Goal: Task Accomplishment & Management: Manage account settings

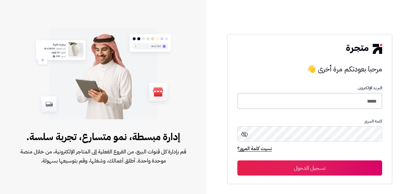
click at [312, 107] on input "*****" at bounding box center [309, 101] width 144 height 16
type input "*"
type input "*****"
click at [237, 160] on button "تسجيل الدخول" at bounding box center [309, 167] width 144 height 15
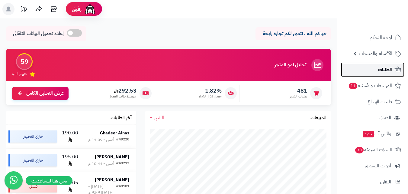
click at [374, 65] on link "الطلبات" at bounding box center [372, 69] width 63 height 14
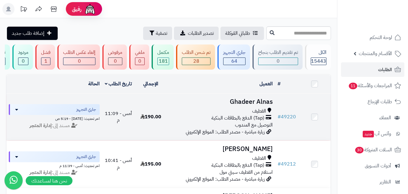
click at [247, 103] on h3 "Ghadeer Alnas" at bounding box center [220, 101] width 103 height 7
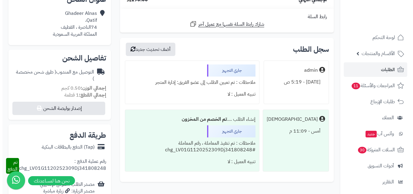
scroll to position [181, 0]
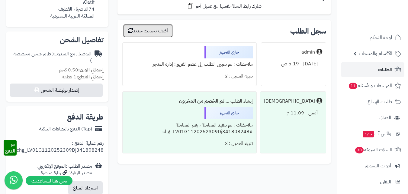
click at [154, 34] on button "أضف تحديث جديد" at bounding box center [148, 30] width 50 height 13
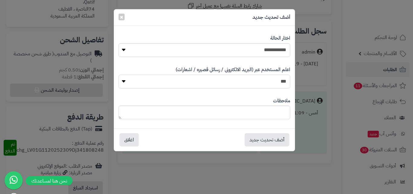
click at [237, 81] on select "*** **" at bounding box center [204, 82] width 172 height 14
select select "*"
click at [118, 75] on select "*** **" at bounding box center [204, 82] width 172 height 14
click at [263, 111] on textarea at bounding box center [204, 112] width 172 height 14
type textarea "*"
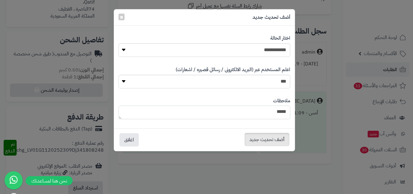
type textarea "****"
click at [266, 139] on button "أضف تحديث جديد" at bounding box center [266, 139] width 45 height 13
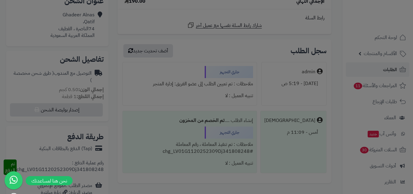
scroll to position [201, 0]
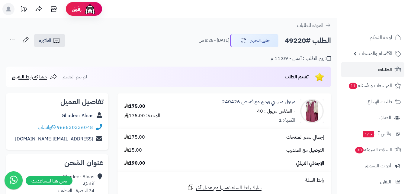
scroll to position [181, 0]
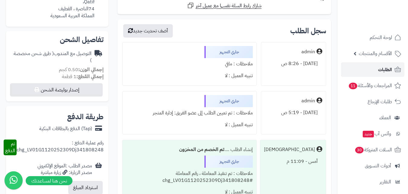
click at [374, 68] on link "الطلبات" at bounding box center [372, 69] width 63 height 14
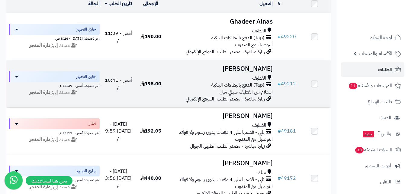
scroll to position [91, 0]
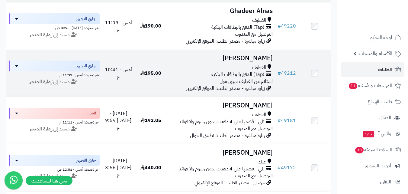
click at [255, 62] on h3 "نضال الشماسي" at bounding box center [220, 58] width 103 height 7
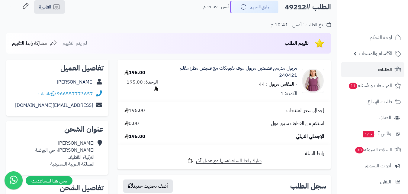
scroll to position [18, 0]
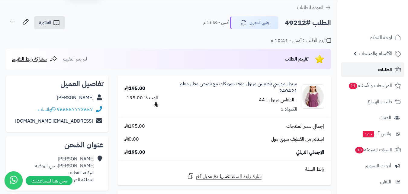
click at [376, 73] on link "الطلبات" at bounding box center [372, 69] width 63 height 14
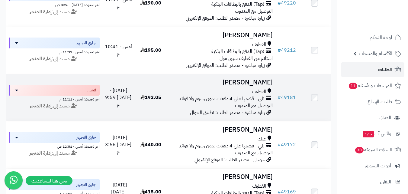
scroll to position [151, 0]
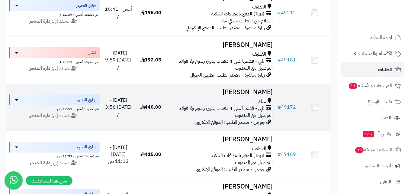
click at [249, 100] on td "Maha Alkhaldi عنك تابي - قسّمها على 4 دفعات بدون رسوم ولا فوائد التوصيل مع المن…" at bounding box center [221, 107] width 108 height 47
click at [251, 95] on h3 "[PERSON_NAME]" at bounding box center [220, 91] width 103 height 7
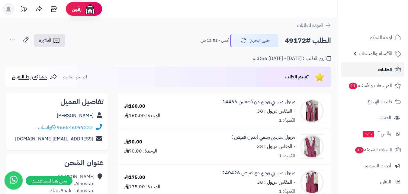
click at [383, 73] on span "الطلبات" at bounding box center [385, 69] width 14 height 8
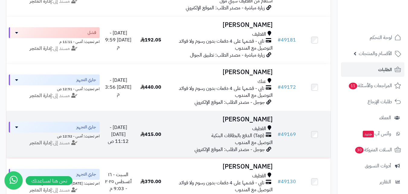
scroll to position [181, 0]
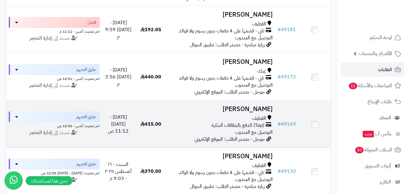
click at [244, 119] on div "القطيف" at bounding box center [220, 118] width 103 height 7
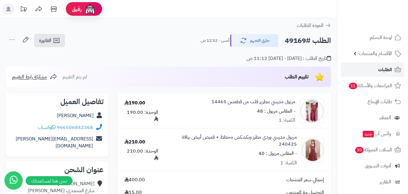
click at [386, 70] on span "الطلبات" at bounding box center [385, 69] width 14 height 8
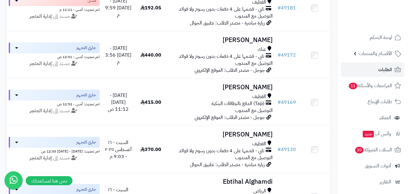
scroll to position [211, 0]
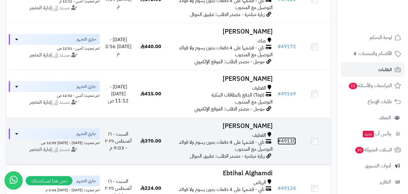
click at [286, 144] on link "# 49130" at bounding box center [287, 140] width 18 height 7
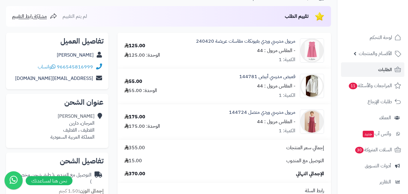
scroll to position [30, 0]
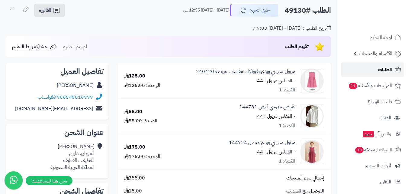
click at [387, 71] on span "الطلبات" at bounding box center [385, 69] width 14 height 8
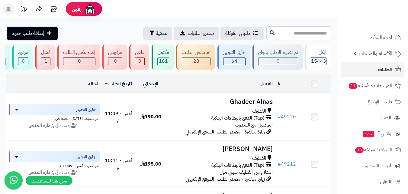
click at [300, 34] on input "text" at bounding box center [298, 33] width 65 height 14
type input "*****"
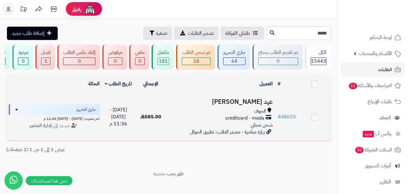
click at [244, 103] on h3 "عيد [PERSON_NAME]" at bounding box center [220, 101] width 103 height 7
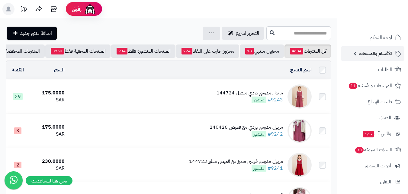
click at [380, 53] on span "الأقسام والمنتجات" at bounding box center [375, 53] width 33 height 8
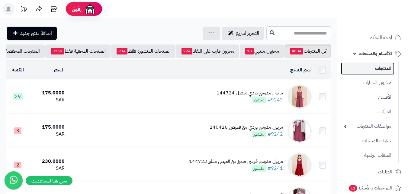
click at [382, 68] on link "المنتجات" at bounding box center [367, 68] width 53 height 12
click at [295, 35] on input "text" at bounding box center [298, 33] width 65 height 14
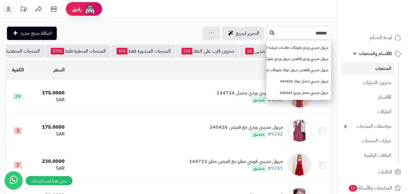
type input "******"
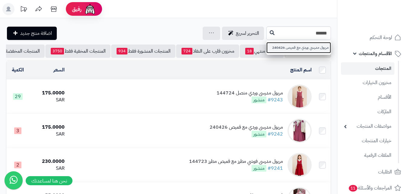
click at [288, 46] on link "مريول مدرسي وردي مع قميص 240426" at bounding box center [298, 47] width 65 height 11
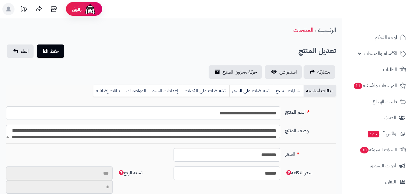
type input "**"
type input "**********"
type input "******"
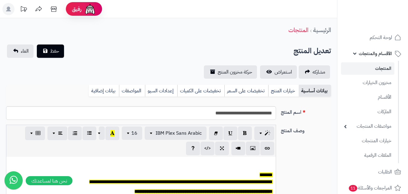
scroll to position [50, 0]
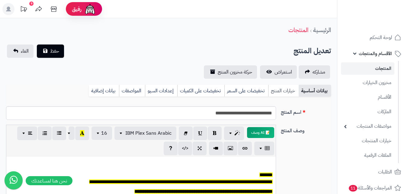
click at [279, 93] on link "خيارات المنتج" at bounding box center [283, 91] width 31 height 12
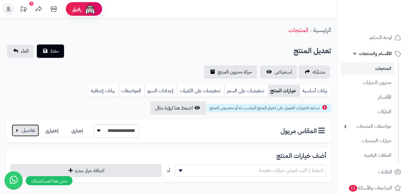
click at [26, 132] on button "button" at bounding box center [25, 130] width 27 height 12
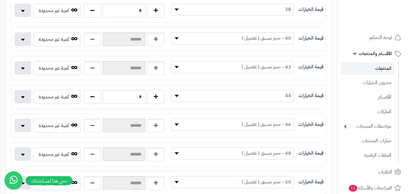
scroll to position [242, 0]
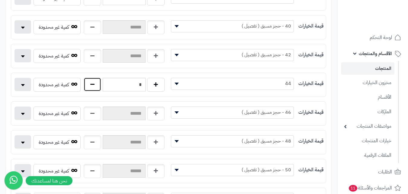
click at [98, 86] on button "button" at bounding box center [93, 84] width 18 height 14
type input "*"
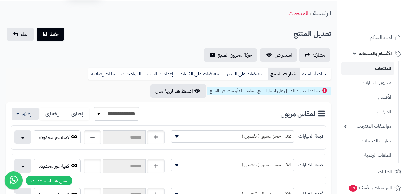
scroll to position [0, 0]
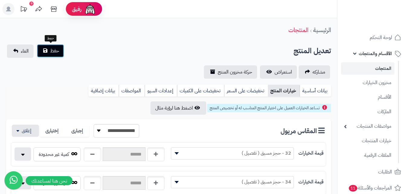
click at [57, 54] on span "حفظ" at bounding box center [54, 50] width 9 height 7
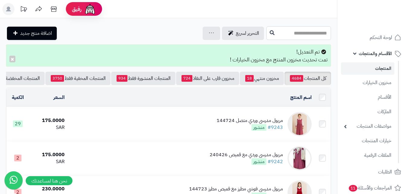
click at [288, 31] on input "text" at bounding box center [298, 33] width 65 height 14
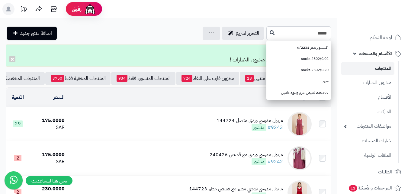
type input "******"
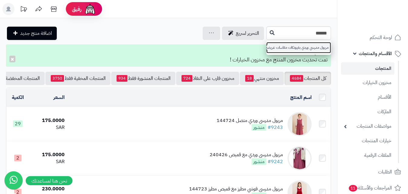
click at [289, 47] on link "مريول مدرسي وردي بفيونكات مقاسات عريضة 240420" at bounding box center [298, 47] width 65 height 11
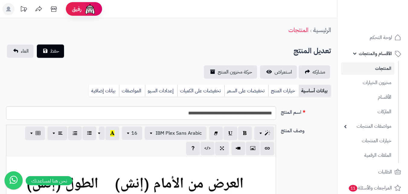
scroll to position [50, 0]
click at [286, 92] on link "خيارات المنتج" at bounding box center [283, 91] width 31 height 12
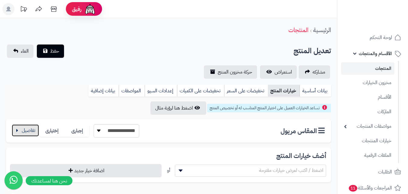
click at [26, 132] on button "button" at bounding box center [25, 130] width 27 height 12
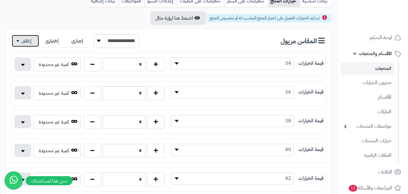
scroll to position [91, 0]
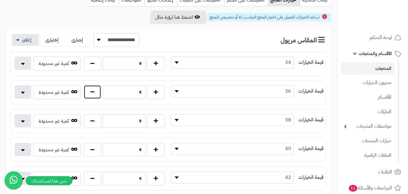
click at [96, 93] on button "button" at bounding box center [93, 92] width 18 height 14
type input "*"
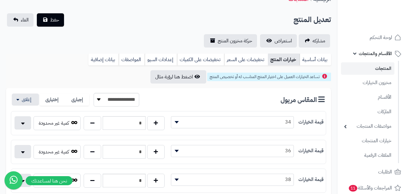
scroll to position [30, 0]
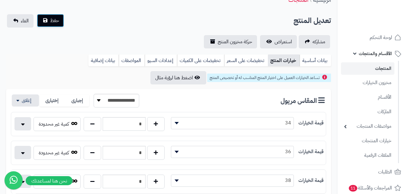
click at [53, 25] on button "حفظ" at bounding box center [50, 20] width 27 height 13
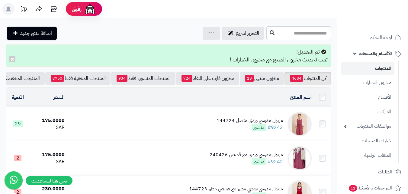
click at [374, 53] on span "الأقسام والمنتجات" at bounding box center [375, 53] width 33 height 8
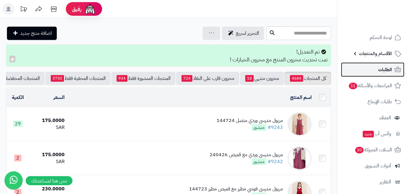
click at [379, 72] on span "الطلبات" at bounding box center [385, 69] width 14 height 8
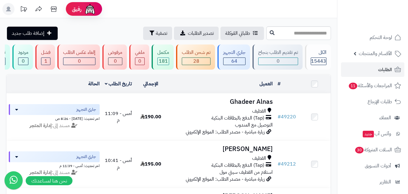
click at [8, 11] on icon at bounding box center [8, 9] width 5 height 5
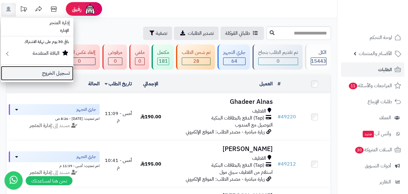
click at [30, 72] on link "تسجيل الخروج" at bounding box center [37, 73] width 72 height 14
